Goal: Task Accomplishment & Management: Use online tool/utility

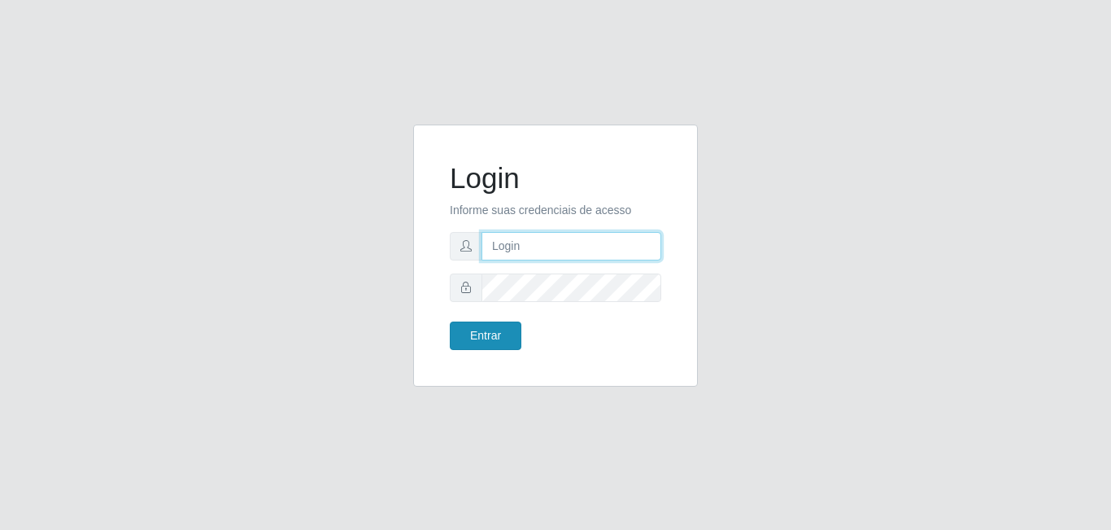
type input "[EMAIL_ADDRESS][DOMAIN_NAME]"
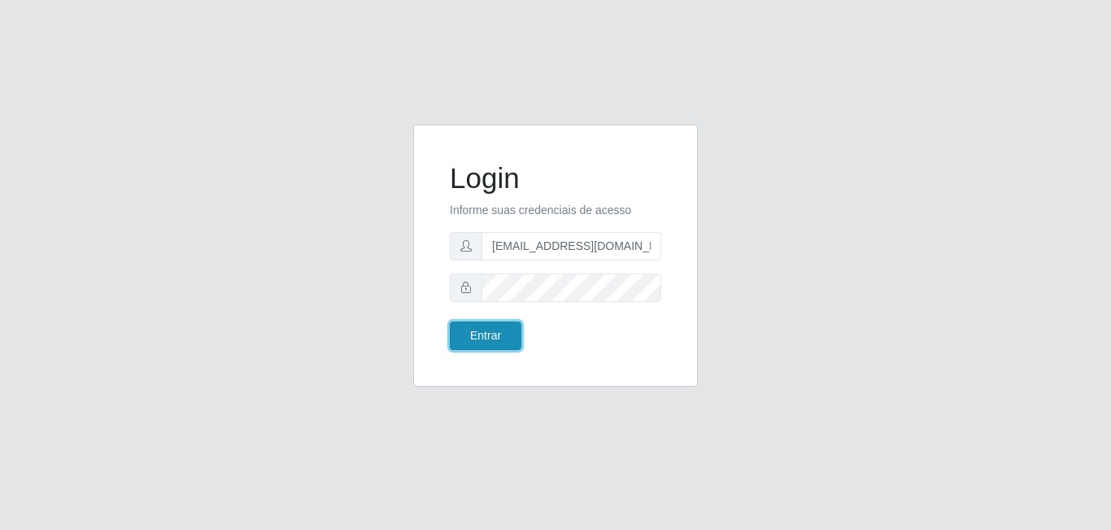
click at [501, 333] on button "Entrar" at bounding box center [486, 335] width 72 height 28
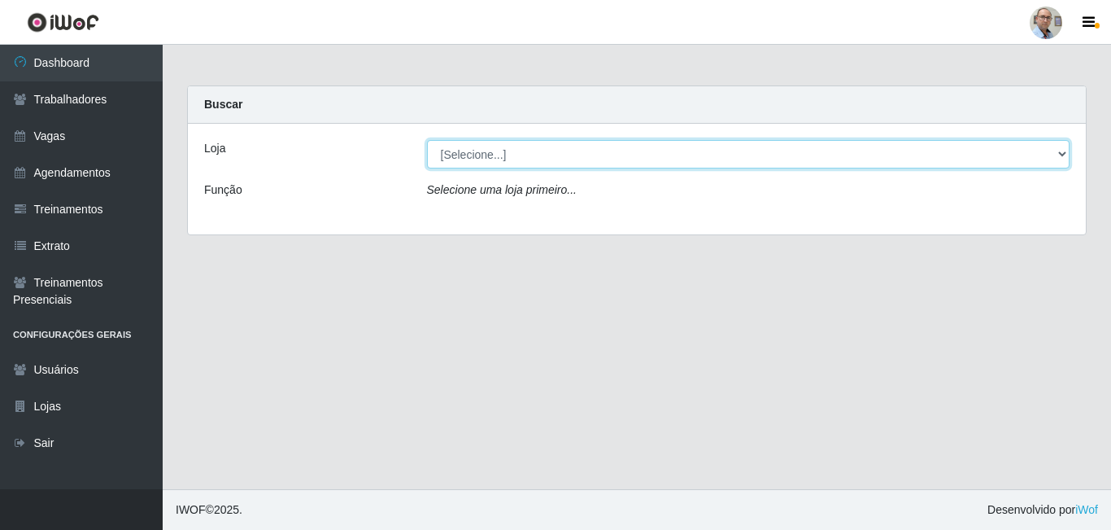
click at [470, 151] on select "[Selecione...] Mar Vermelho - Loja 04" at bounding box center [748, 154] width 643 height 28
select select "251"
click at [427, 140] on select "[Selecione...] Mar Vermelho - Loja 04" at bounding box center [748, 154] width 643 height 28
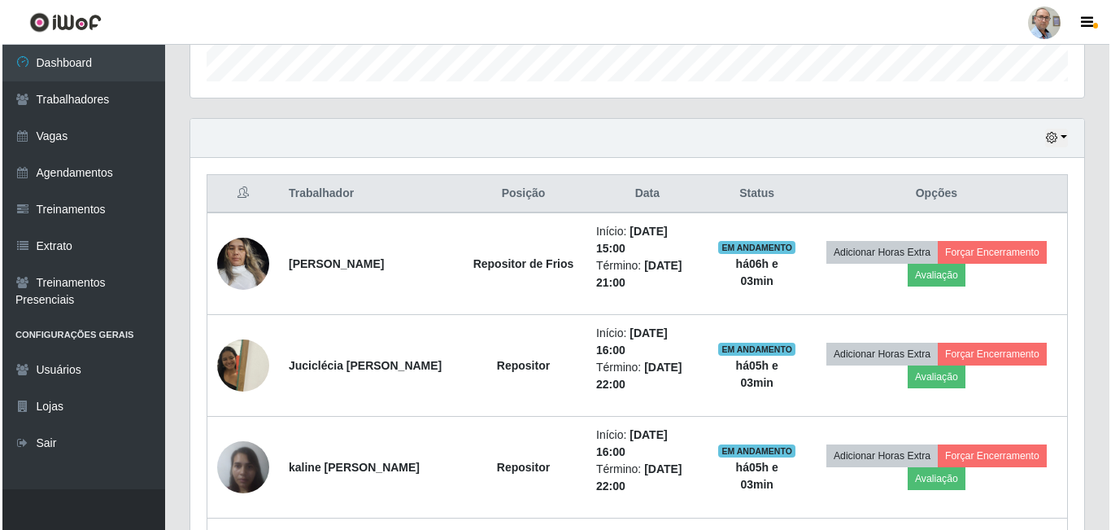
scroll to position [569, 0]
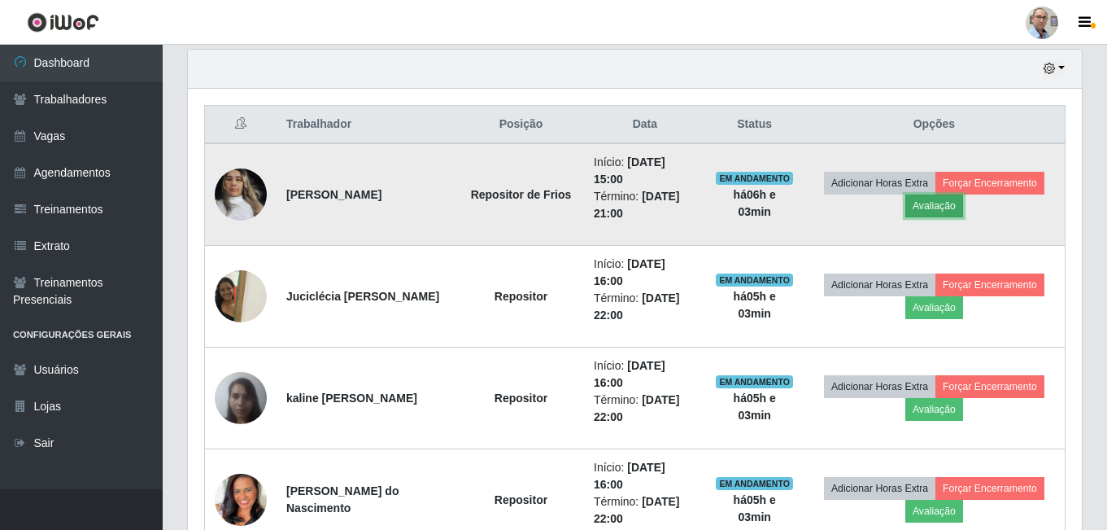
click at [938, 204] on button "Avaliação" at bounding box center [934, 205] width 58 height 23
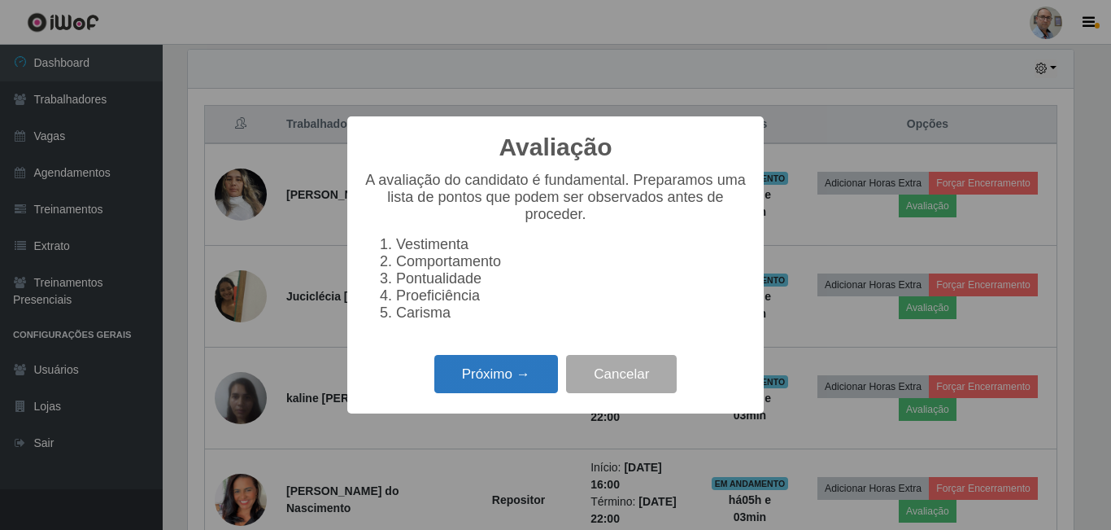
click at [508, 381] on button "Próximo →" at bounding box center [496, 374] width 124 height 38
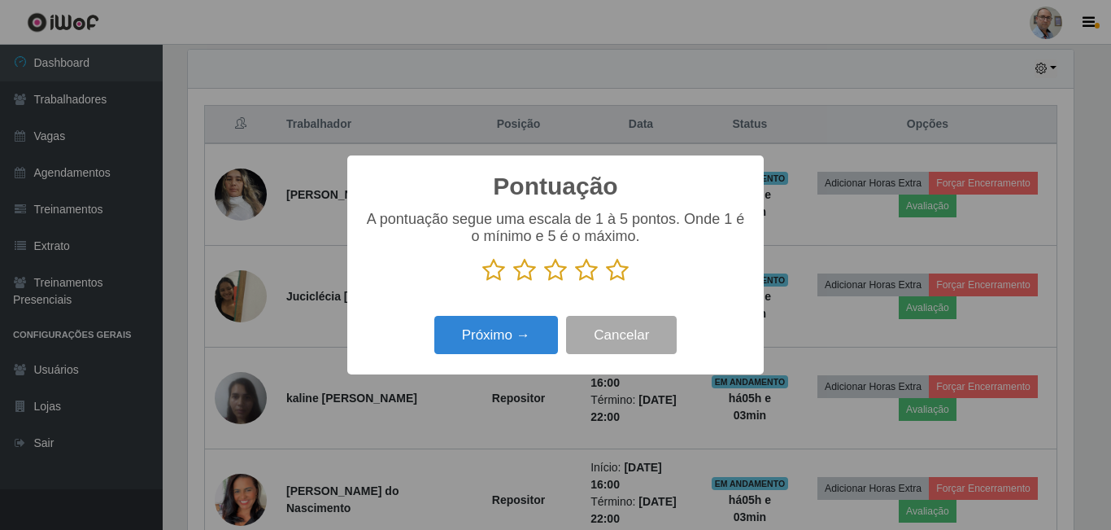
scroll to position [813152, 812604]
click at [615, 275] on icon at bounding box center [617, 270] width 23 height 24
click at [606, 282] on input "radio" at bounding box center [606, 282] width 0 height 0
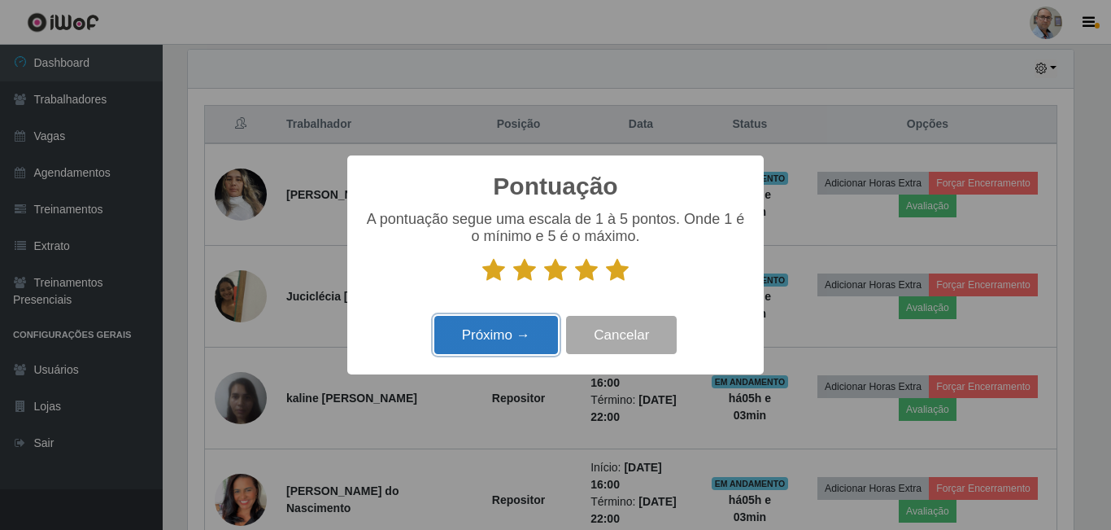
click at [506, 338] on button "Próximo →" at bounding box center [496, 335] width 124 height 38
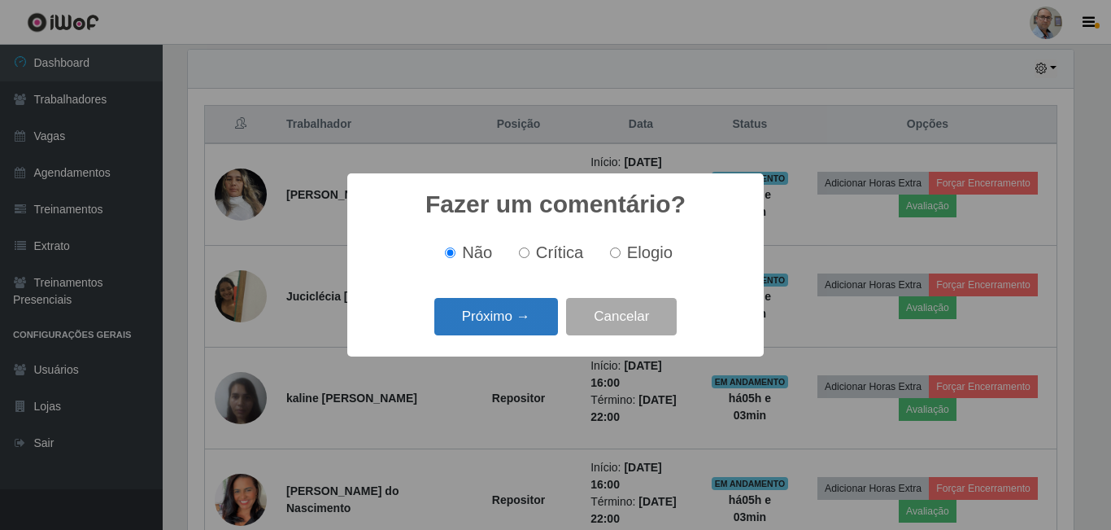
click at [512, 324] on button "Próximo →" at bounding box center [496, 317] width 124 height 38
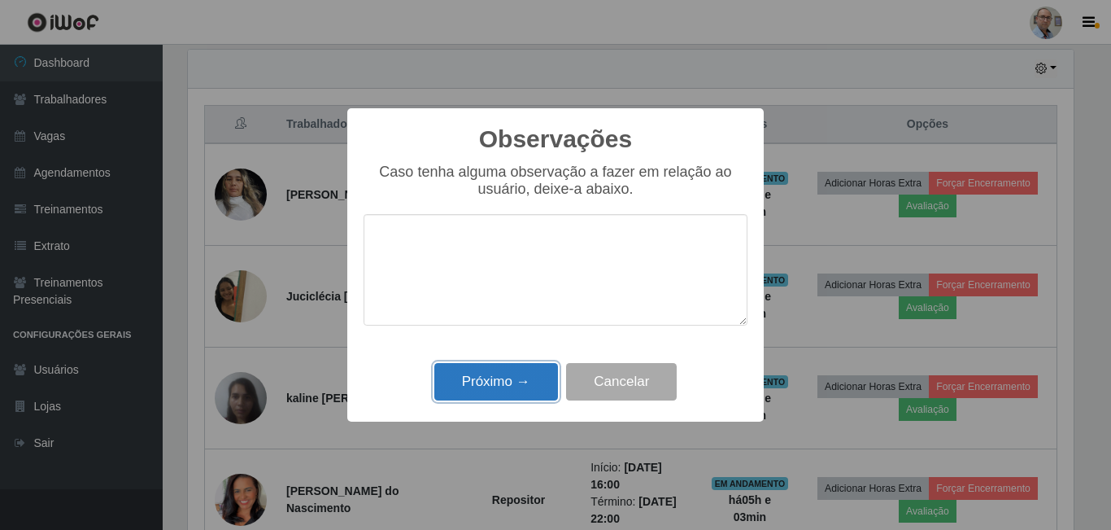
click at [509, 381] on button "Próximo →" at bounding box center [496, 382] width 124 height 38
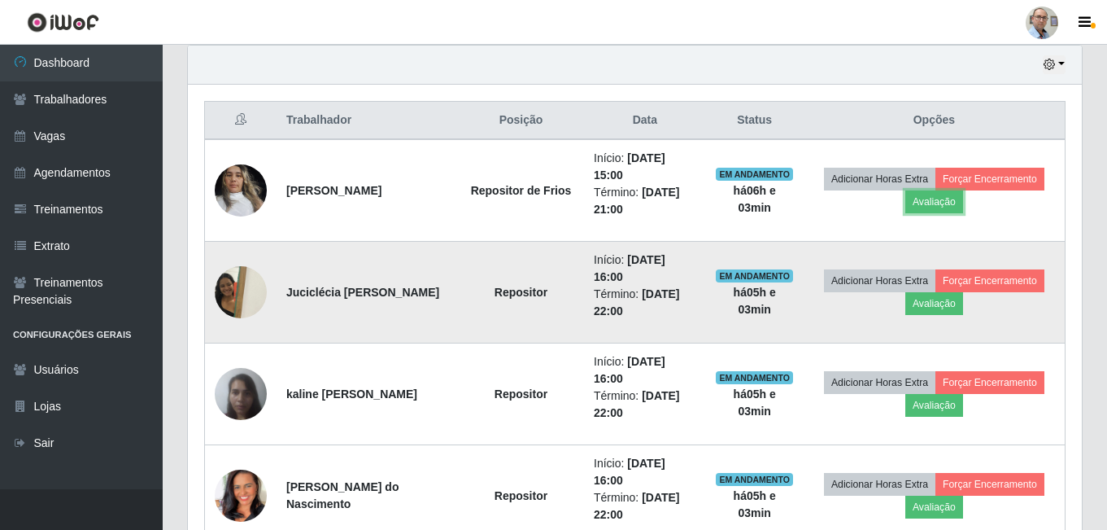
scroll to position [569, 0]
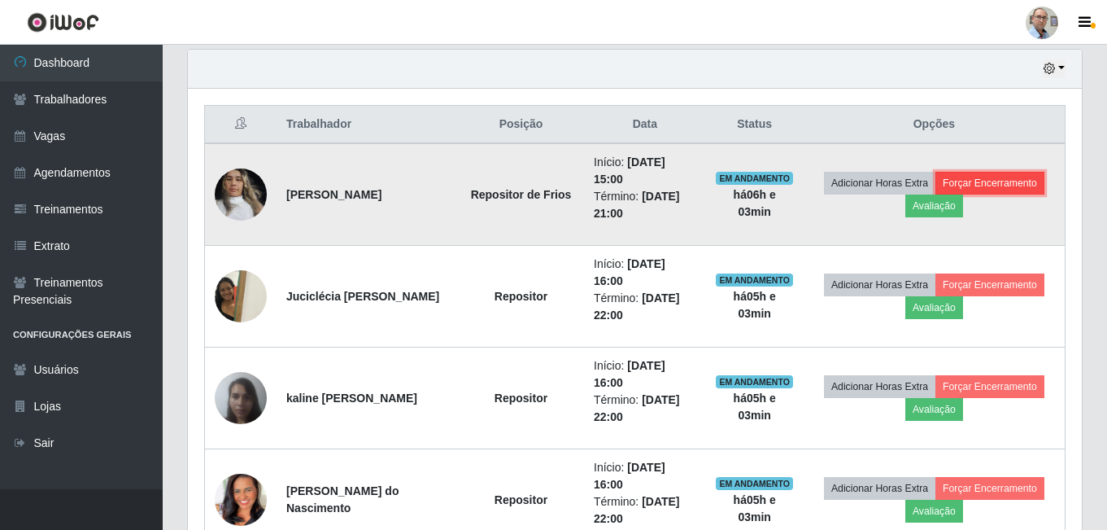
click at [983, 188] on button "Forçar Encerramento" at bounding box center [990, 183] width 109 height 23
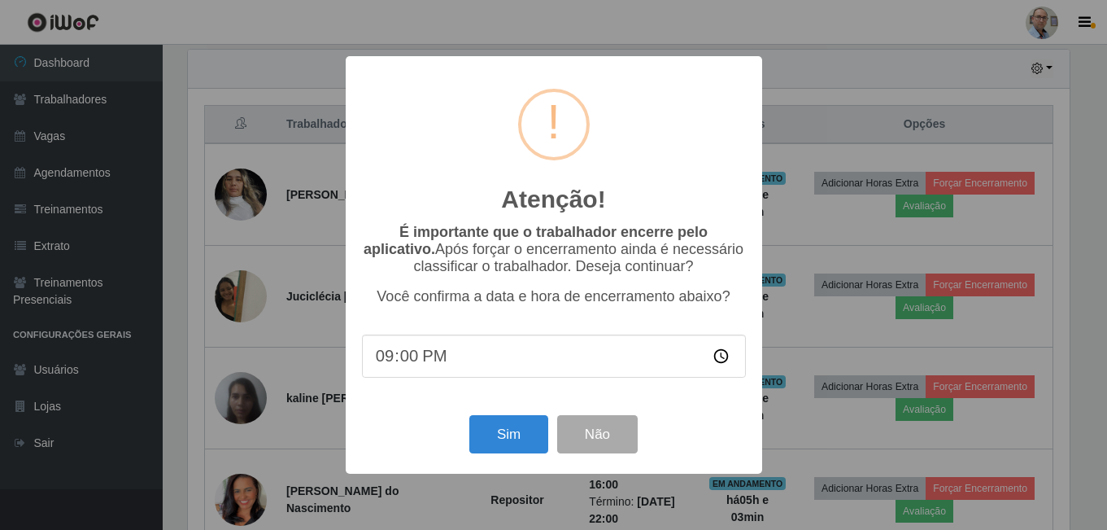
scroll to position [338, 886]
click at [505, 439] on button "Sim" at bounding box center [510, 434] width 79 height 38
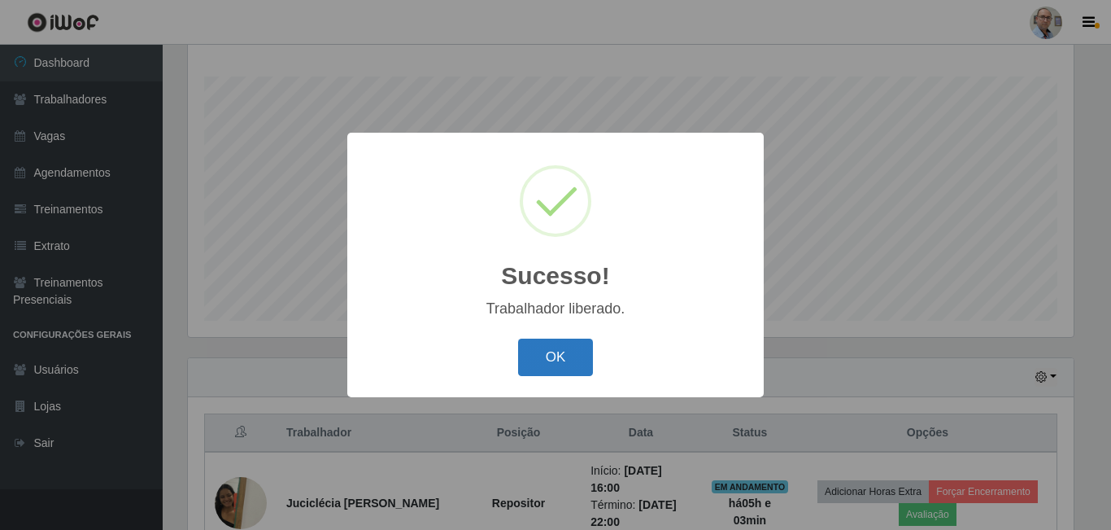
click at [557, 347] on button "OK" at bounding box center [556, 357] width 76 height 38
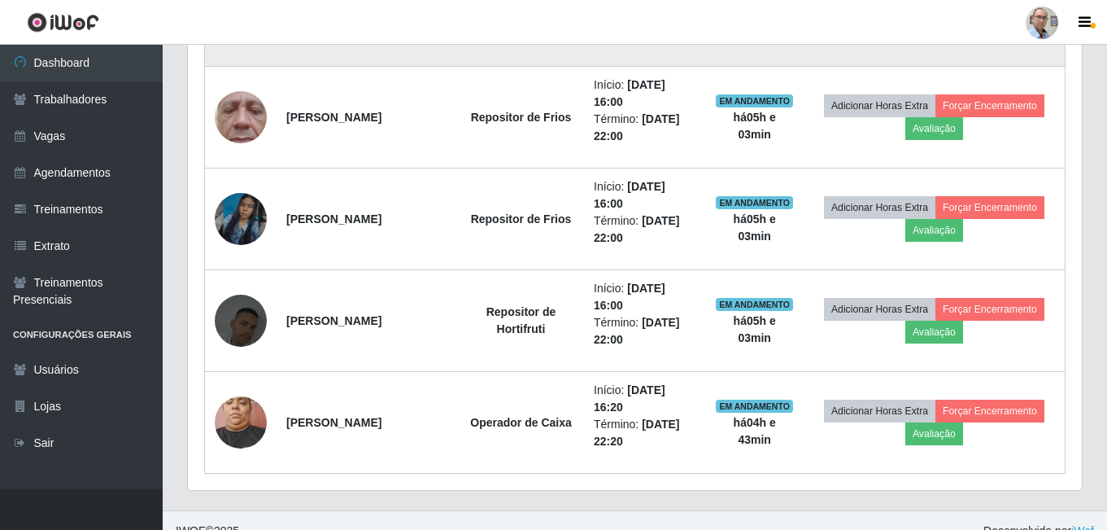
scroll to position [973, 0]
